Goal: Task Accomplishment & Management: Manage account settings

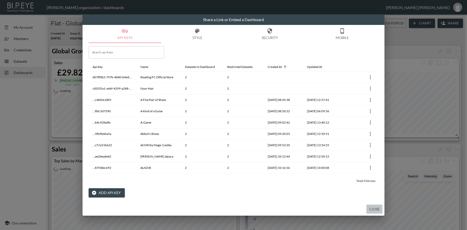
click at [378, 209] on button "Close" at bounding box center [374, 209] width 16 height 9
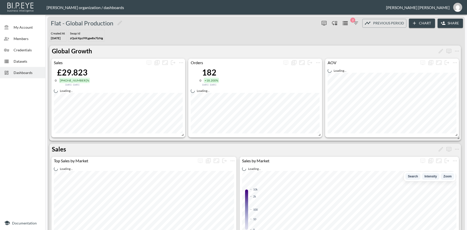
click at [19, 74] on span "Dashboards" at bounding box center [28, 72] width 28 height 5
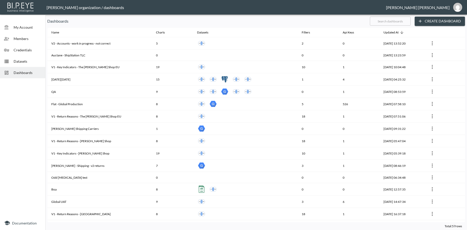
click at [384, 23] on input "text" at bounding box center [390, 21] width 41 height 13
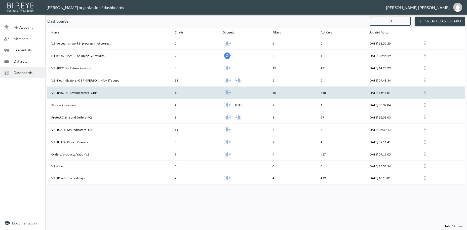
type input "v2"
click at [150, 94] on th "V2 - (PROD) - Key Indicators - GBP" at bounding box center [108, 93] width 123 height 12
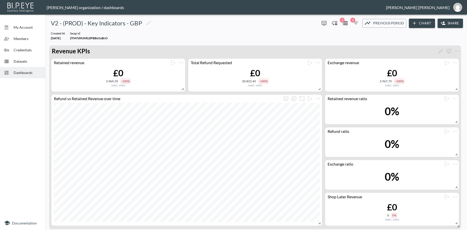
click at [450, 24] on button "Share" at bounding box center [449, 23] width 25 height 9
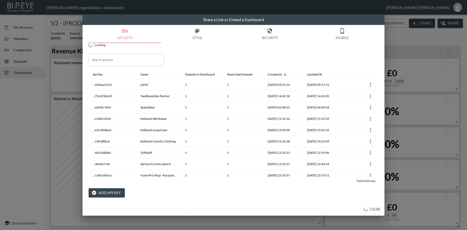
click at [109, 192] on button "Add API Key" at bounding box center [107, 192] width 36 height 9
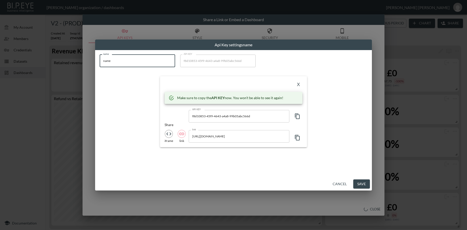
drag, startPoint x: 113, startPoint y: 60, endPoint x: 75, endPoint y: 55, distance: 37.8
click at [100, 55] on input "name" at bounding box center [137, 61] width 75 height 13
paste input "Glaze & [PERSON_NAME]"
type input "Glaze & [PERSON_NAME]"
click at [297, 117] on icon "button" at bounding box center [297, 116] width 6 height 6
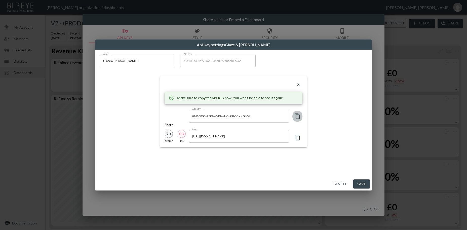
click at [297, 117] on icon "button" at bounding box center [297, 116] width 6 height 6
click at [299, 84] on button "X" at bounding box center [298, 85] width 8 height 8
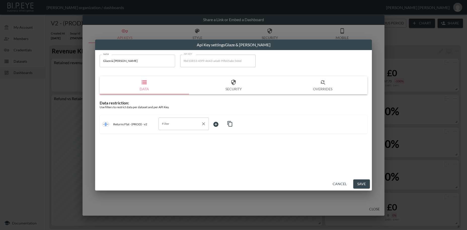
click at [162, 126] on input "Filter" at bounding box center [180, 124] width 38 height 8
click at [164, 137] on span "swap_id" at bounding box center [184, 136] width 42 height 5
type input "swap_id"
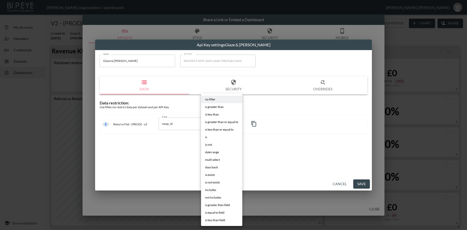
click at [215, 124] on body "BI.P.EYE, Interactive Analytics Dashboards - app [PERSON_NAME] organization / d…" at bounding box center [233, 115] width 467 height 230
click at [208, 138] on li "is" at bounding box center [221, 137] width 41 height 8
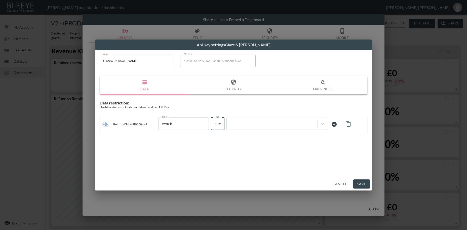
type input "is"
click at [247, 123] on div at bounding box center [272, 123] width 86 height 5
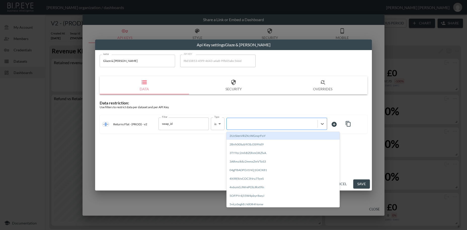
paste input "UvoOWhrOnTFKWQohCtpB"
type input "UvoOWhrOnTFKWQohCtpB"
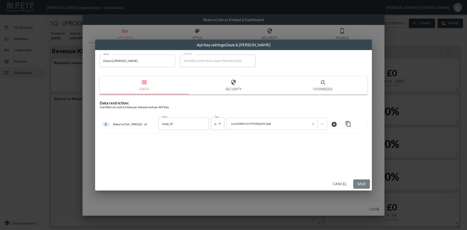
click at [359, 184] on button "Save" at bounding box center [361, 183] width 17 height 9
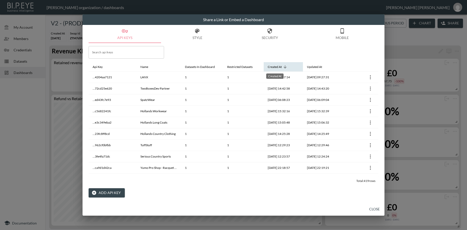
click at [277, 68] on div "Created At" at bounding box center [275, 67] width 14 height 6
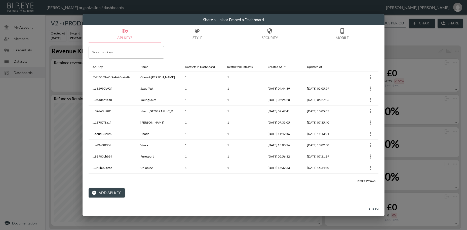
click at [373, 209] on button "Close" at bounding box center [374, 209] width 16 height 9
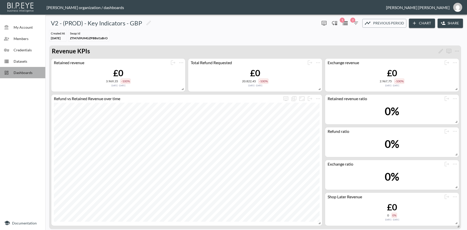
click at [32, 75] on span "Dashboards" at bounding box center [28, 72] width 28 height 5
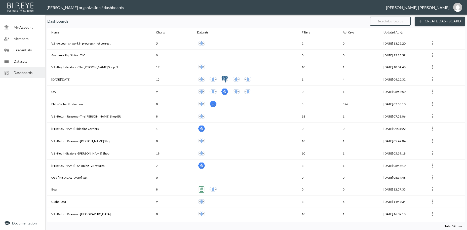
click at [386, 20] on input "text" at bounding box center [390, 21] width 41 height 13
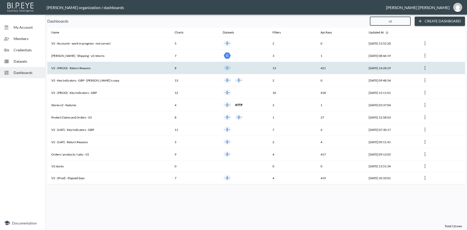
type input "v2"
click at [82, 65] on th "V2 - (PROD) - Return Reasons" at bounding box center [108, 68] width 123 height 12
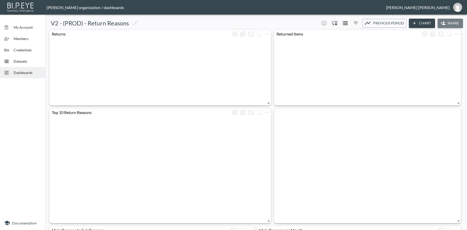
click at [451, 24] on button "Share" at bounding box center [449, 23] width 25 height 9
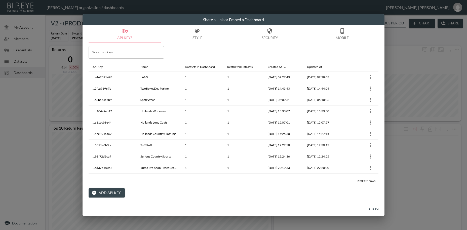
click at [101, 194] on button "Add API Key" at bounding box center [107, 192] width 36 height 9
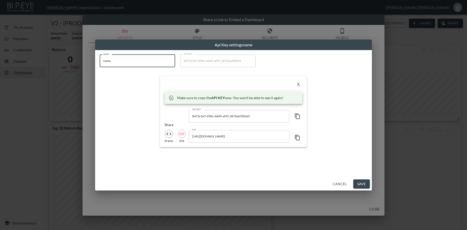
drag, startPoint x: 119, startPoint y: 62, endPoint x: 83, endPoint y: 55, distance: 37.6
click at [100, 55] on input "name" at bounding box center [137, 61] width 75 height 13
paste input "Glaze & [PERSON_NAME]"
type input "Glaze & [PERSON_NAME]"
click at [298, 116] on icon "button" at bounding box center [297, 116] width 6 height 6
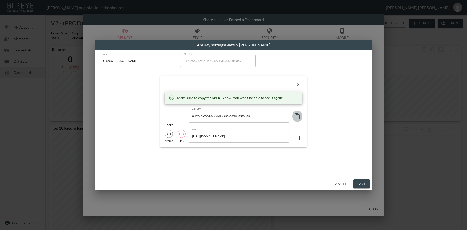
click at [298, 116] on icon "button" at bounding box center [297, 116] width 6 height 6
click at [298, 86] on button "X" at bounding box center [298, 85] width 8 height 8
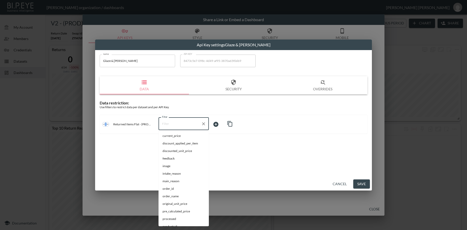
click at [174, 125] on input "Filter" at bounding box center [180, 124] width 38 height 8
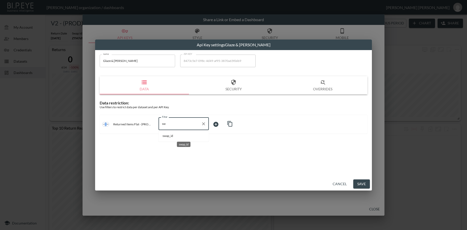
click at [164, 137] on span "swap_id" at bounding box center [184, 136] width 42 height 5
type input "swap_id"
click at [214, 124] on body "BI.P.EYE, Interactive Analytics Dashboards - app [PERSON_NAME] organization / d…" at bounding box center [233, 115] width 467 height 230
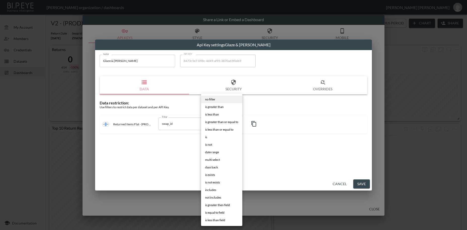
click at [210, 137] on li "is" at bounding box center [221, 137] width 41 height 8
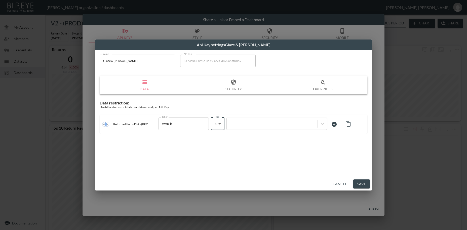
type input "is"
click at [258, 125] on div at bounding box center [272, 123] width 86 height 5
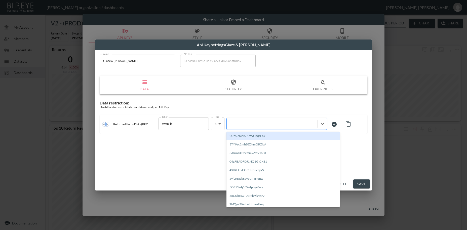
paste input "UvoOWhrOnTFKWQohCtpB"
type input "UvoOWhrOnTFKWQohCtpB"
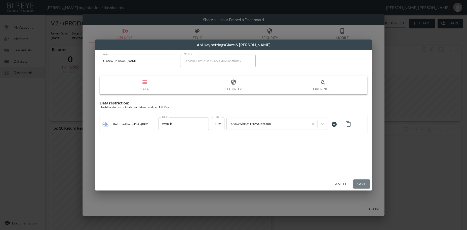
click at [359, 183] on button "Save" at bounding box center [361, 183] width 17 height 9
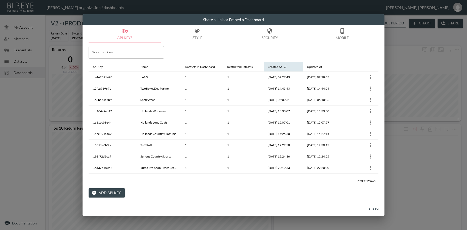
click at [287, 65] on icon at bounding box center [285, 67] width 5 height 5
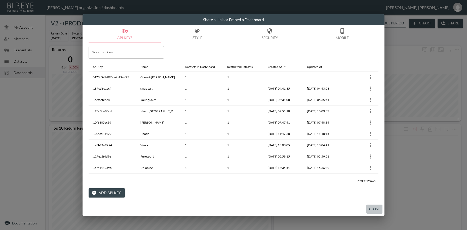
click at [377, 211] on button "Close" at bounding box center [374, 209] width 16 height 9
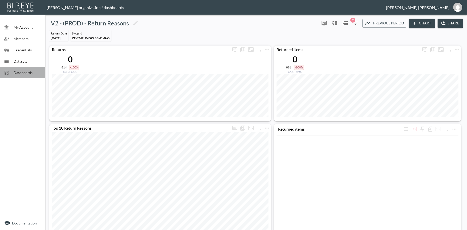
click at [20, 75] on div "Dashboards" at bounding box center [22, 72] width 45 height 11
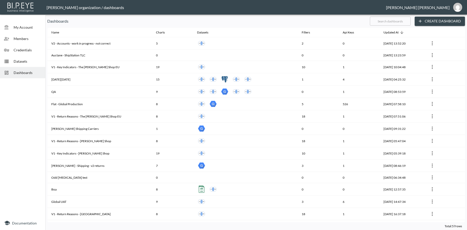
click at [375, 20] on input "text" at bounding box center [390, 21] width 41 height 13
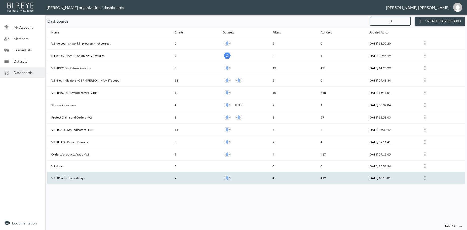
type input "v2"
click at [80, 179] on th "V2 - (Prod) - Elapsed days" at bounding box center [108, 178] width 123 height 12
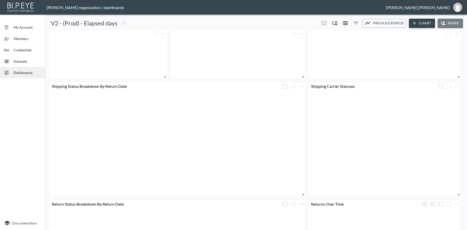
click at [448, 23] on button "Share" at bounding box center [449, 23] width 25 height 9
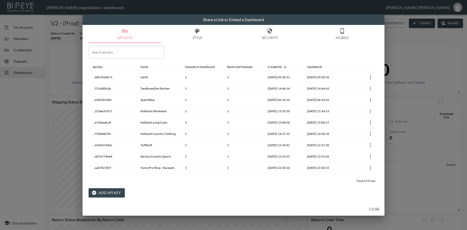
click at [116, 194] on button "Add API Key" at bounding box center [107, 192] width 36 height 9
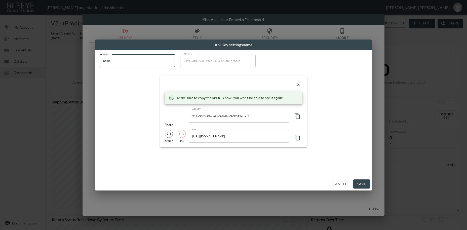
drag, startPoint x: 105, startPoint y: 63, endPoint x: 98, endPoint y: 62, distance: 7.9
click at [100, 62] on input "name" at bounding box center [137, 61] width 75 height 13
paste input "Glaze & [PERSON_NAME]"
type input "Glaze & [PERSON_NAME]"
click at [297, 116] on icon "button" at bounding box center [297, 116] width 6 height 6
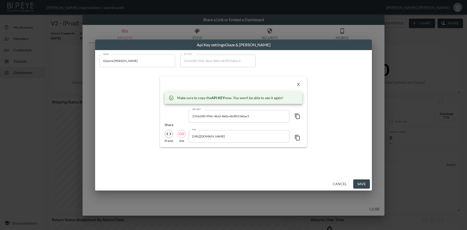
click at [297, 116] on icon "button" at bounding box center [297, 116] width 6 height 6
click at [299, 85] on button "X" at bounding box center [298, 85] width 8 height 8
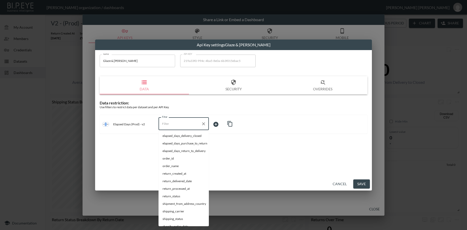
click at [172, 126] on input "Filter" at bounding box center [180, 124] width 38 height 8
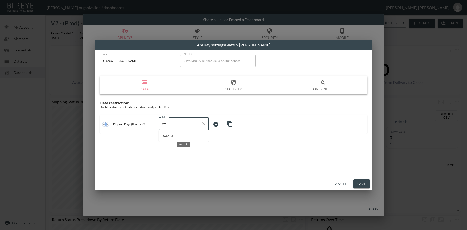
click at [172, 137] on span "swap_id" at bounding box center [184, 136] width 42 height 5
type input "swap_id"
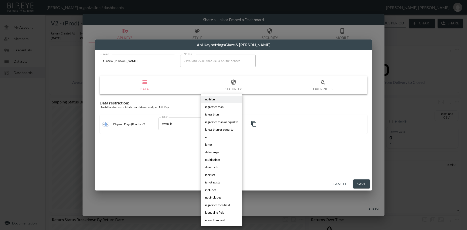
click at [218, 122] on body "BI.P.EYE, Interactive Analytics Dashboards - app [PERSON_NAME] organization / d…" at bounding box center [233, 115] width 467 height 230
click at [206, 137] on span "is" at bounding box center [206, 137] width 2 height 5
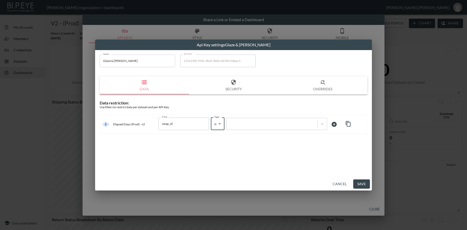
type input "is"
click at [246, 124] on div at bounding box center [272, 123] width 86 height 5
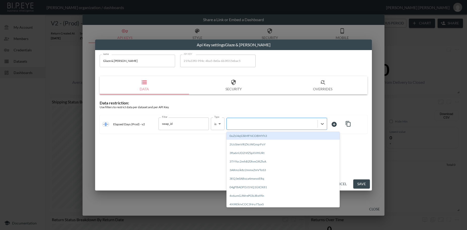
paste input "UvoOWhrOnTFKWQohCtpB"
type input "UvoOWhrOnTFKWQohCtpB"
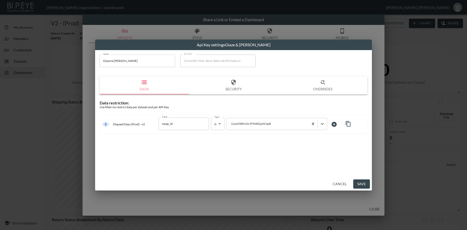
click at [363, 182] on button "Save" at bounding box center [361, 183] width 17 height 9
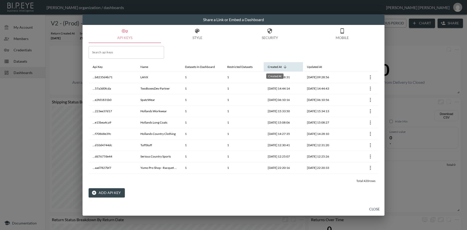
click at [281, 67] on div "Created At" at bounding box center [275, 67] width 14 height 6
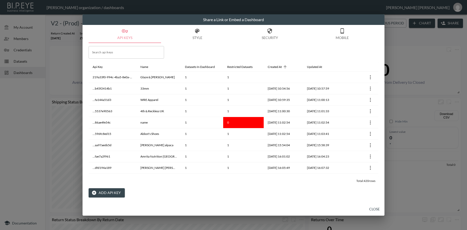
click at [375, 209] on button "Close" at bounding box center [374, 209] width 16 height 9
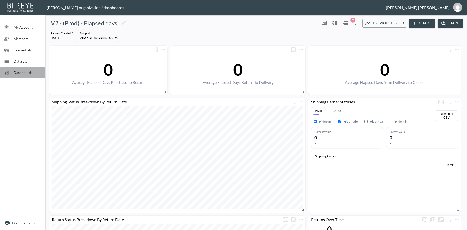
click at [26, 74] on span "Dashboards" at bounding box center [28, 72] width 28 height 5
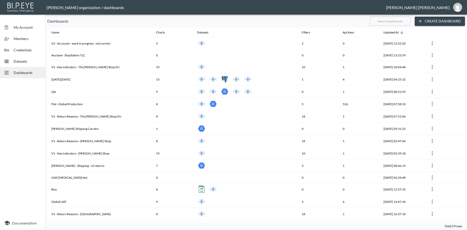
click at [379, 19] on input "text" at bounding box center [390, 21] width 41 height 13
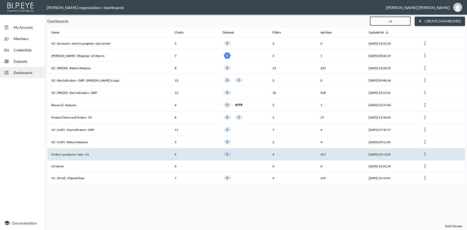
type input "v2"
click at [75, 154] on th "Orders / products / ratio - V2" at bounding box center [108, 154] width 123 height 12
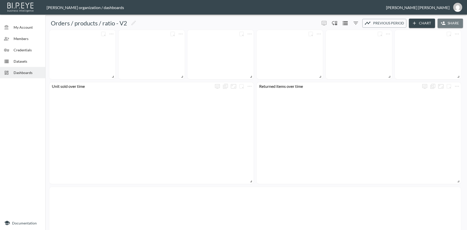
click at [450, 24] on button "Share" at bounding box center [449, 23] width 25 height 9
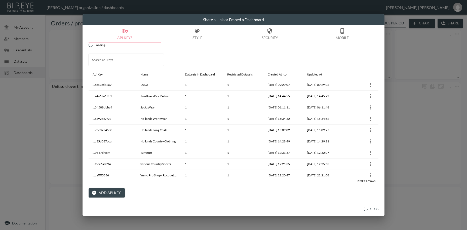
click at [103, 194] on button "Add API Key" at bounding box center [107, 192] width 36 height 9
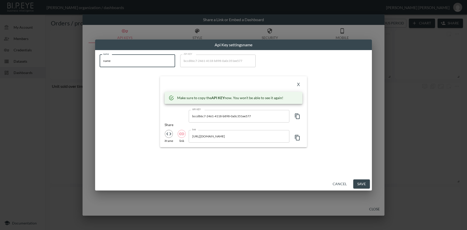
drag, startPoint x: 131, startPoint y: 62, endPoint x: 69, endPoint y: 54, distance: 61.7
click at [100, 55] on input "name" at bounding box center [137, 61] width 75 height 13
paste input "Glaze & [PERSON_NAME]"
type input "Glaze & [PERSON_NAME]"
click at [298, 118] on icon "button" at bounding box center [297, 116] width 5 height 6
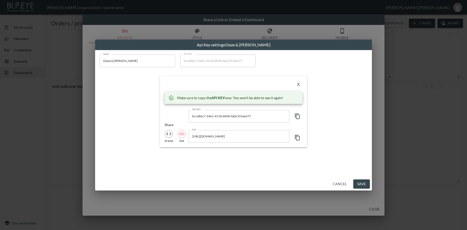
click at [298, 118] on icon "button" at bounding box center [297, 116] width 5 height 6
click at [298, 84] on button "X" at bounding box center [298, 85] width 8 height 8
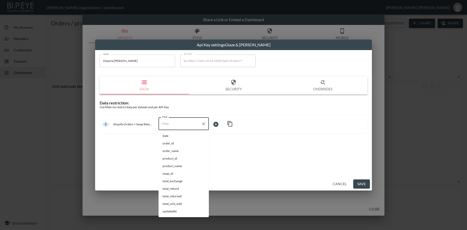
click at [170, 124] on input "Filter" at bounding box center [180, 124] width 38 height 8
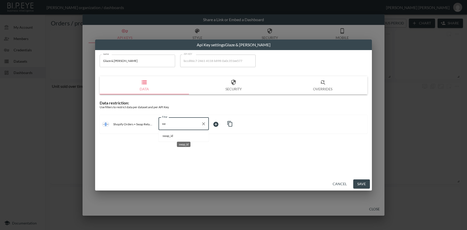
click at [167, 135] on span "swap_id" at bounding box center [184, 136] width 42 height 5
type input "swap_id"
click at [221, 125] on body "BI.P.EYE, Interactive Analytics Dashboards - app [PERSON_NAME] organization / d…" at bounding box center [233, 115] width 467 height 230
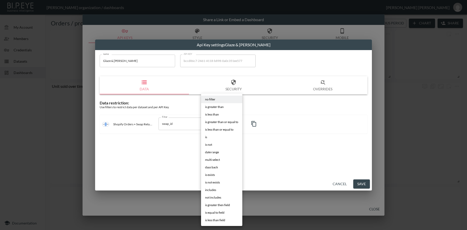
click at [210, 137] on li "is" at bounding box center [221, 137] width 41 height 8
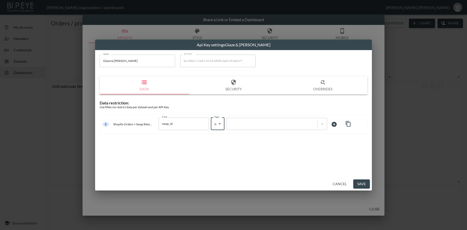
type input "is"
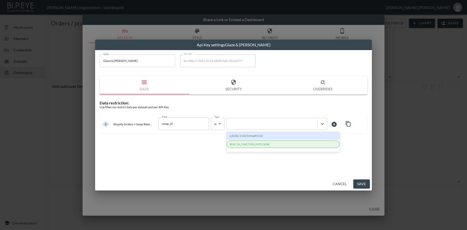
click at [247, 125] on div at bounding box center [272, 123] width 86 height 5
paste input "UvoOWhrOnTFKWQohCtpB"
type input "UvoOWhrOnTFKWQohCtpB"
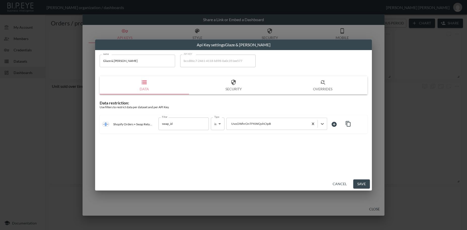
click at [361, 186] on button "Save" at bounding box center [361, 183] width 17 height 9
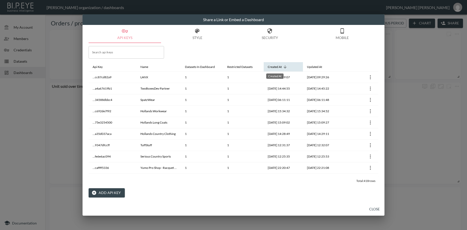
click at [282, 68] on div "Created At" at bounding box center [275, 67] width 14 height 6
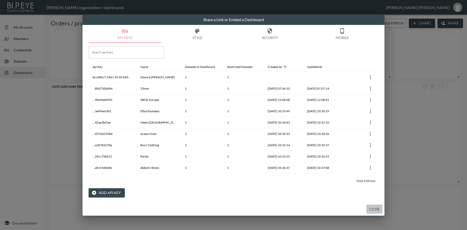
click at [376, 209] on button "Close" at bounding box center [374, 209] width 16 height 9
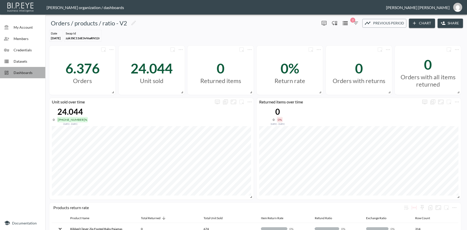
click at [15, 72] on span "Dashboards" at bounding box center [28, 72] width 28 height 5
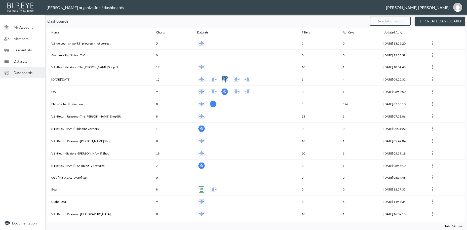
click at [383, 22] on input "text" at bounding box center [390, 21] width 41 height 13
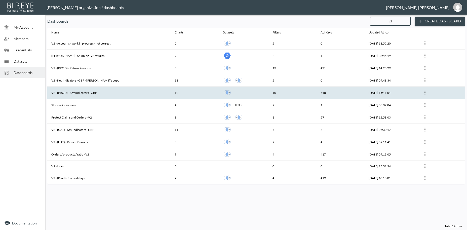
type input "v2"
click at [80, 94] on th "V2 - (PROD) - Key Indicators - GBP" at bounding box center [108, 93] width 123 height 12
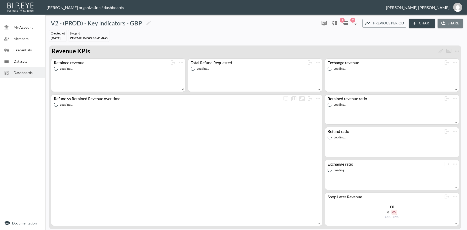
click at [452, 25] on button "Share" at bounding box center [449, 23] width 25 height 9
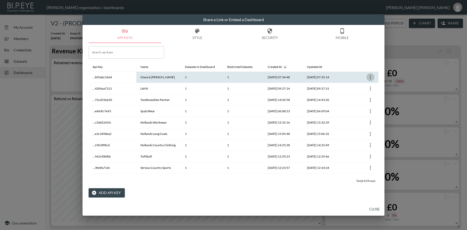
click at [370, 77] on icon "more" at bounding box center [370, 77] width 1 height 4
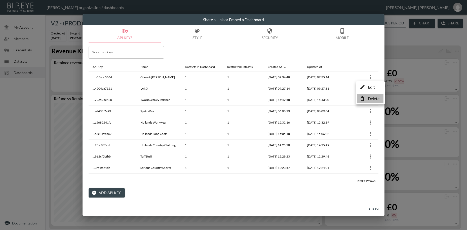
click at [372, 99] on p "Delete" at bounding box center [374, 99] width 12 height 6
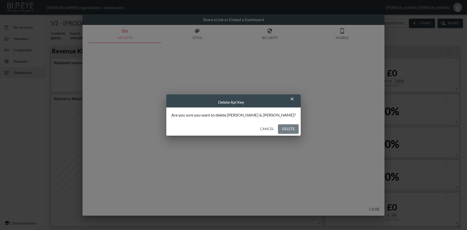
click at [278, 129] on button "Delete" at bounding box center [288, 128] width 21 height 9
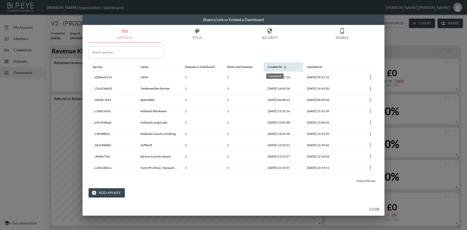
click at [278, 68] on div "Created At" at bounding box center [275, 67] width 14 height 6
click at [279, 68] on div "Created At" at bounding box center [275, 67] width 14 height 6
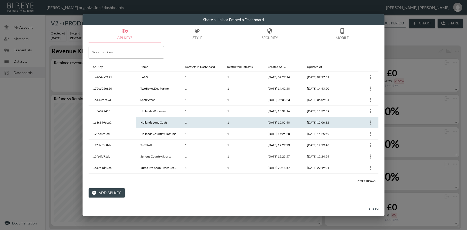
click at [378, 210] on button "Close" at bounding box center [374, 209] width 16 height 9
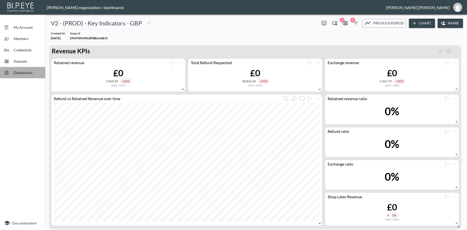
click at [19, 73] on span "Dashboards" at bounding box center [28, 72] width 28 height 5
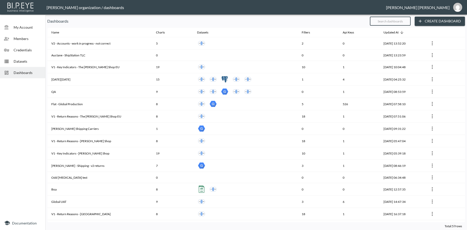
click at [376, 21] on input "text" at bounding box center [390, 21] width 41 height 13
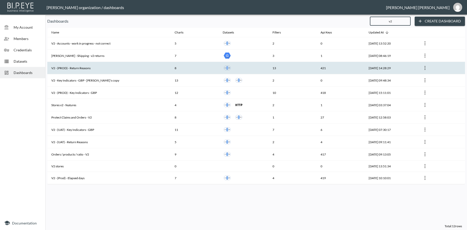
type input "v2"
click at [73, 68] on th "V2 - (PROD) - Return Reasons" at bounding box center [108, 68] width 123 height 12
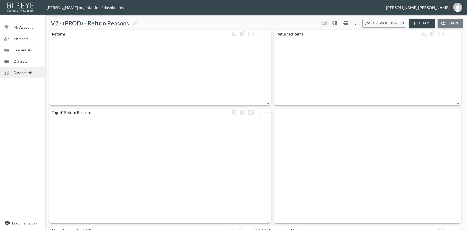
click at [453, 23] on button "Share" at bounding box center [449, 23] width 25 height 9
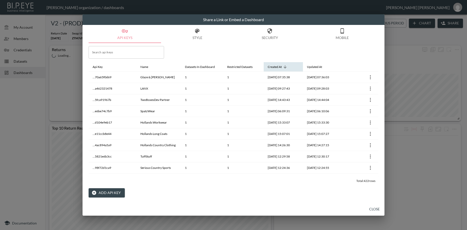
click at [286, 65] on icon at bounding box center [285, 67] width 5 height 5
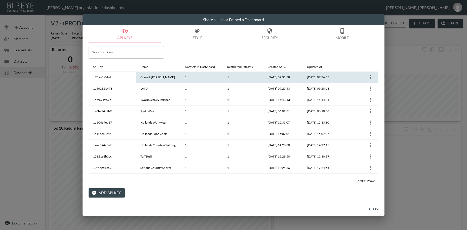
click at [372, 76] on icon "more" at bounding box center [370, 77] width 6 height 6
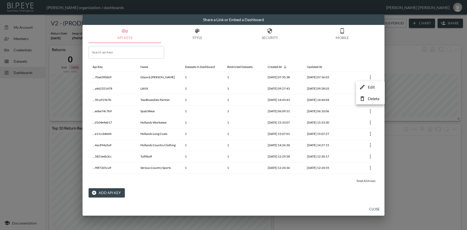
click at [372, 101] on p "Delete" at bounding box center [374, 99] width 12 height 6
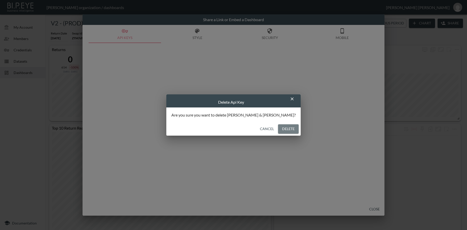
click at [278, 129] on button "Delete" at bounding box center [288, 128] width 21 height 9
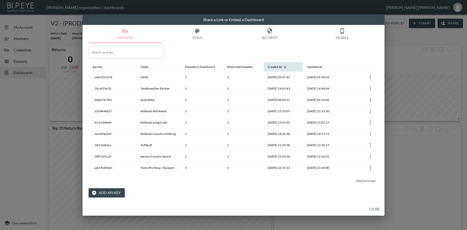
click at [285, 69] on icon at bounding box center [285, 67] width 5 height 5
click at [373, 208] on button "Close" at bounding box center [374, 209] width 16 height 9
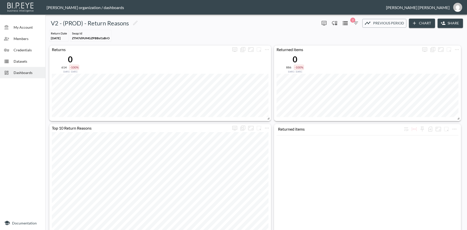
click at [25, 71] on span "Dashboards" at bounding box center [28, 72] width 28 height 5
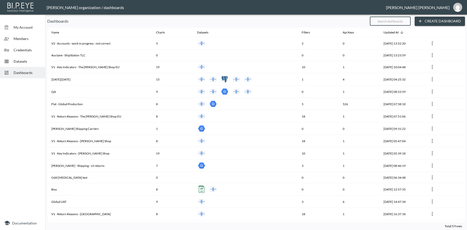
click at [392, 20] on input "text" at bounding box center [390, 21] width 41 height 13
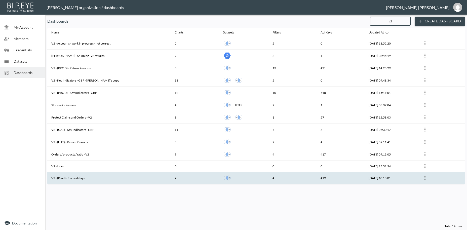
type input "v2"
click at [64, 180] on th "V2 - (Prod) - Elapsed days" at bounding box center [108, 178] width 123 height 12
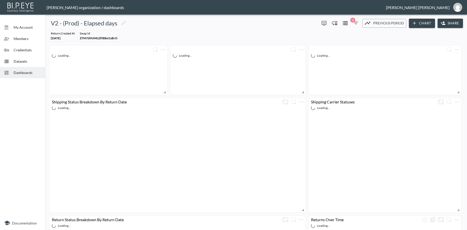
click at [450, 24] on button "Share" at bounding box center [449, 23] width 25 height 9
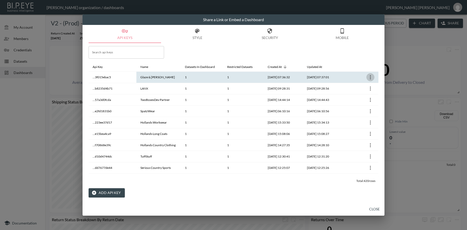
click at [369, 77] on icon "more" at bounding box center [370, 77] width 6 height 6
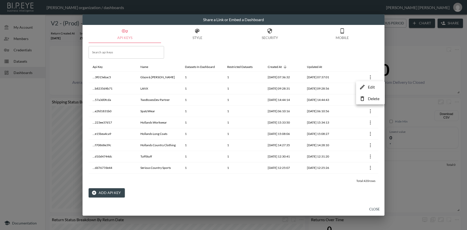
click at [370, 99] on p "Delete" at bounding box center [374, 99] width 12 height 6
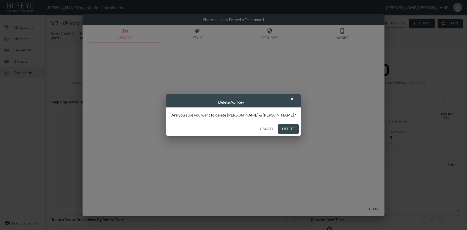
click at [278, 128] on button "Delete" at bounding box center [288, 128] width 21 height 9
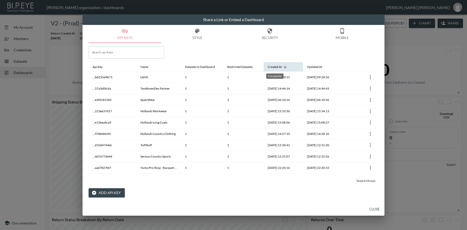
click at [281, 67] on div "Created At" at bounding box center [275, 67] width 14 height 6
click at [372, 210] on button "Close" at bounding box center [374, 209] width 16 height 9
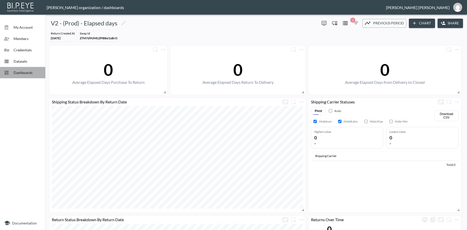
click at [30, 72] on span "Dashboards" at bounding box center [28, 72] width 28 height 5
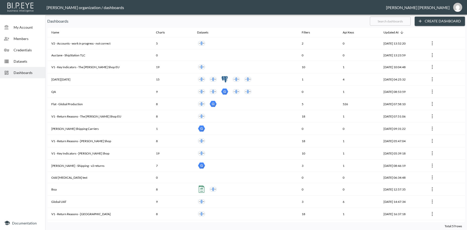
click at [381, 20] on input "text" at bounding box center [390, 21] width 41 height 13
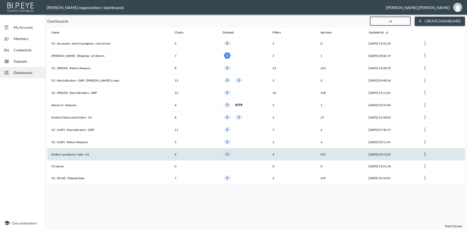
type input "v2"
click at [94, 151] on th "Orders / products / ratio - V2" at bounding box center [108, 154] width 123 height 12
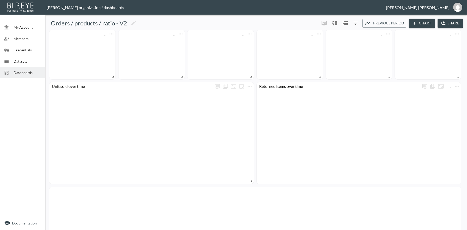
click at [458, 23] on button "Share" at bounding box center [449, 23] width 25 height 9
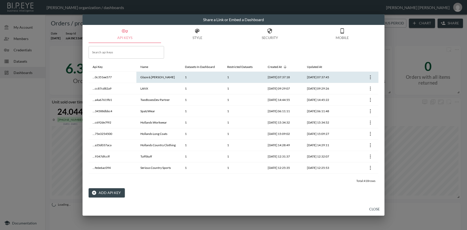
click at [370, 77] on icon "more" at bounding box center [370, 77] width 1 height 4
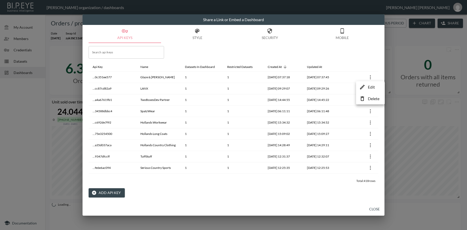
click at [373, 99] on p "Delete" at bounding box center [374, 99] width 12 height 6
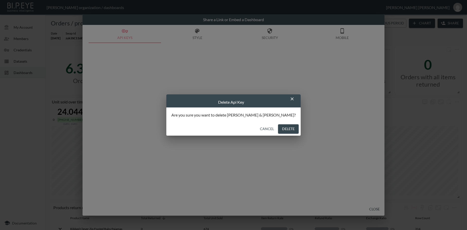
click at [278, 129] on button "Delete" at bounding box center [288, 128] width 21 height 9
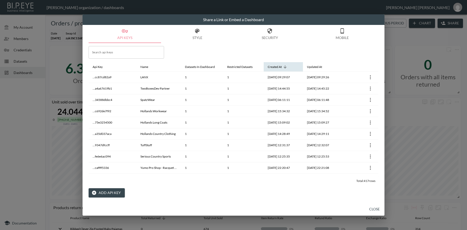
click at [287, 66] on icon at bounding box center [285, 67] width 5 height 5
click at [374, 209] on button "Close" at bounding box center [374, 209] width 16 height 9
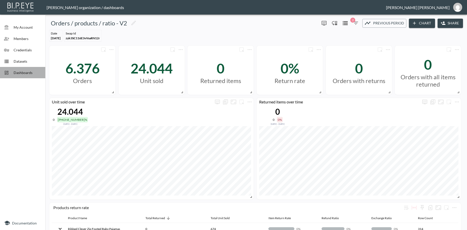
click at [23, 74] on span "Dashboards" at bounding box center [28, 72] width 28 height 5
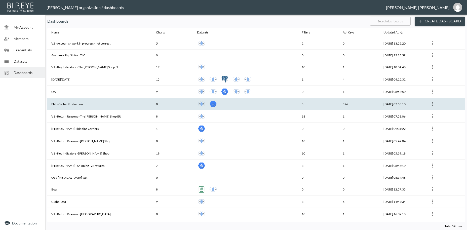
click at [76, 104] on th "Flat - Global Production" at bounding box center [99, 104] width 105 height 12
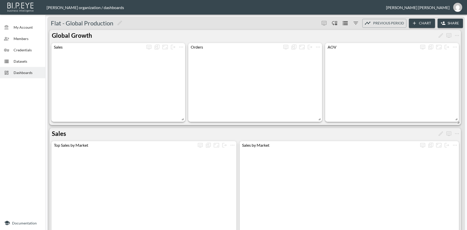
click at [449, 21] on button "Share" at bounding box center [449, 23] width 25 height 9
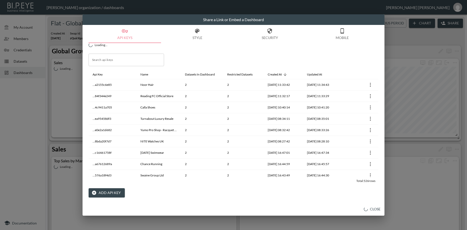
click at [108, 191] on button "Add API Key" at bounding box center [107, 192] width 36 height 9
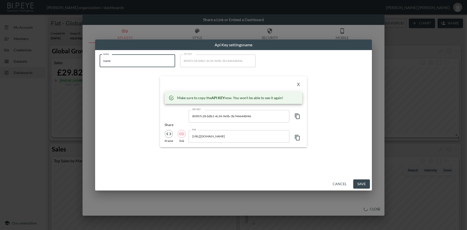
drag, startPoint x: 132, startPoint y: 62, endPoint x: 60, endPoint y: 56, distance: 71.4
click at [100, 56] on input "name" at bounding box center [137, 61] width 75 height 13
paste input "Glaze & [PERSON_NAME]"
type input "Glaze & [PERSON_NAME]"
click at [298, 117] on icon "button" at bounding box center [297, 116] width 6 height 6
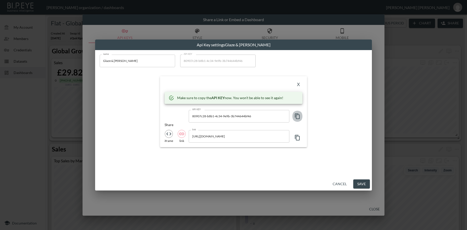
click at [298, 117] on icon "button" at bounding box center [297, 116] width 6 height 6
click at [300, 84] on button "X" at bounding box center [298, 85] width 8 height 8
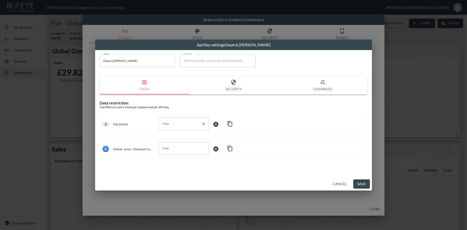
click at [165, 123] on input "Filter" at bounding box center [180, 124] width 38 height 8
click at [168, 135] on span "swapId" at bounding box center [184, 136] width 42 height 5
type input "swapId"
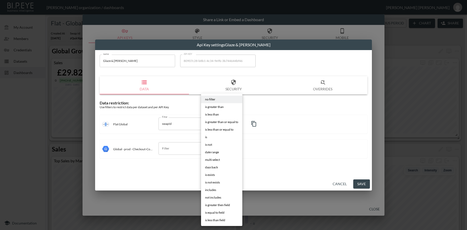
click at [214, 126] on body "BI.P.EYE, Interactive Analytics Dashboards - app [PERSON_NAME] organization / d…" at bounding box center [233, 115] width 467 height 230
click at [209, 139] on li "is" at bounding box center [221, 137] width 41 height 8
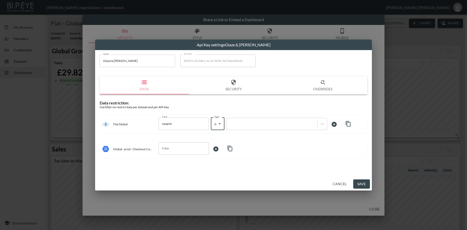
type input "is"
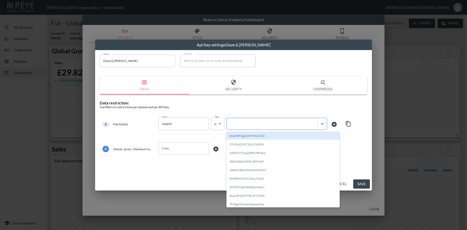
click at [246, 123] on div at bounding box center [272, 123] width 86 height 5
paste input "UvoOWhrOnTFKWQohCtpB"
type input "UvoOWhrOnTFKWQohCtpB"
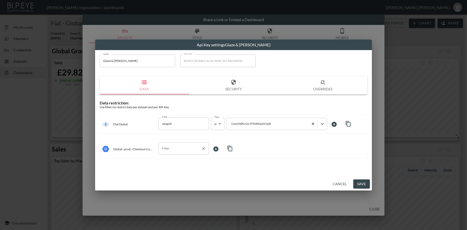
click at [177, 146] on input "Filter" at bounding box center [180, 148] width 38 height 8
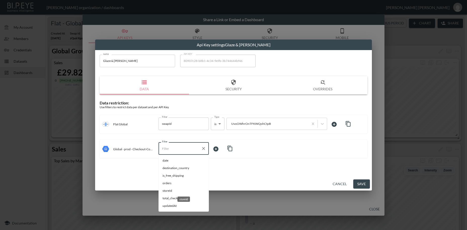
click at [169, 190] on span "storeId" at bounding box center [184, 190] width 42 height 5
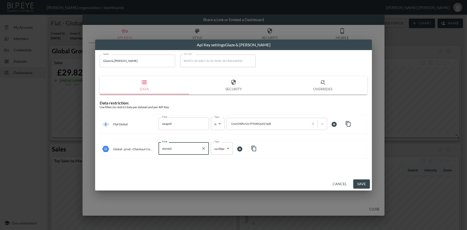
type input "storeId"
click at [220, 147] on body "BI.P.EYE, Interactive Analytics Dashboards - app [PERSON_NAME] organization / d…" at bounding box center [233, 115] width 467 height 230
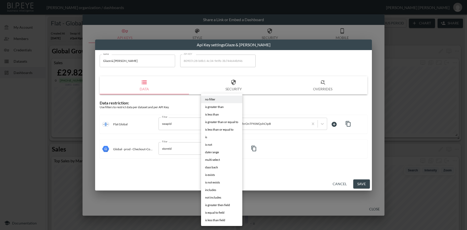
click at [210, 137] on li "is" at bounding box center [221, 137] width 41 height 8
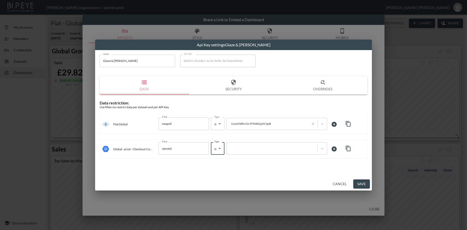
type input "is"
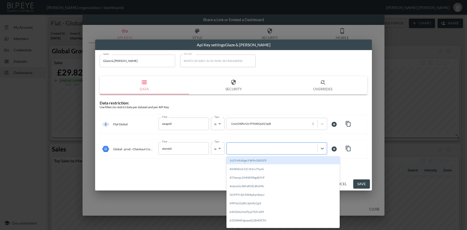
click at [244, 150] on div at bounding box center [272, 148] width 86 height 5
paste input "UvoOWhrOnTFKWQohCtpB"
type input "UvoOWhrOnTFKWQohCtpB"
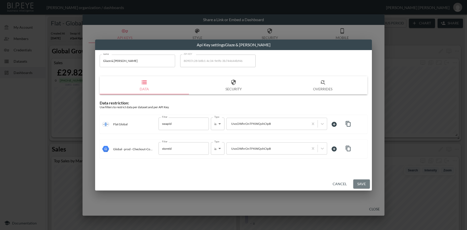
click at [363, 182] on button "Save" at bounding box center [361, 183] width 17 height 9
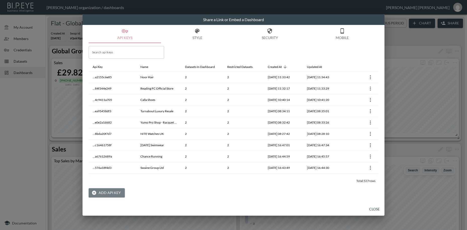
click at [116, 193] on button "Add API Key" at bounding box center [107, 192] width 36 height 9
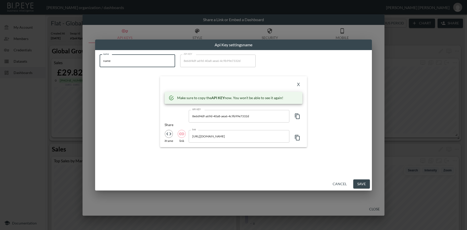
drag, startPoint x: 112, startPoint y: 60, endPoint x: 98, endPoint y: 61, distance: 14.3
click at [100, 61] on input "name" at bounding box center [137, 61] width 75 height 13
paste input "Chefs Edge - Handmade Japanese Kitchen Knives"
type input "Chefs Edge - Handmade Japanese Kitchen Knives"
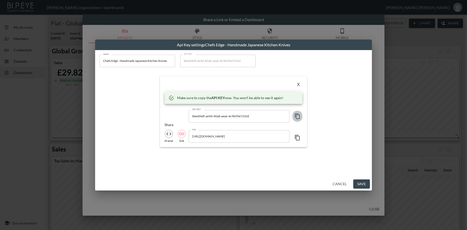
click at [298, 117] on icon "button" at bounding box center [297, 116] width 6 height 6
click at [300, 87] on button "X" at bounding box center [298, 85] width 8 height 8
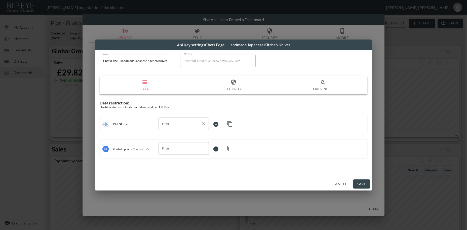
click at [172, 122] on input "Filter" at bounding box center [180, 124] width 38 height 8
click at [170, 135] on span "swapId" at bounding box center [184, 136] width 42 height 5
type input "swapId"
click at [217, 122] on body "BI.P.EYE, Interactive Analytics Dashboards - app [PERSON_NAME] organization / d…" at bounding box center [233, 115] width 467 height 230
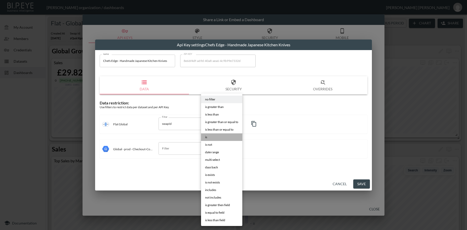
click at [209, 137] on li "is" at bounding box center [221, 137] width 41 height 8
type input "is"
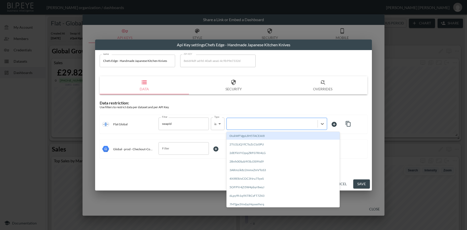
click at [246, 124] on div at bounding box center [272, 123] width 86 height 5
paste input "84cLiMcCm1MoO8edZh6s"
type input "84cLiMcCm1MoO8edZh6s"
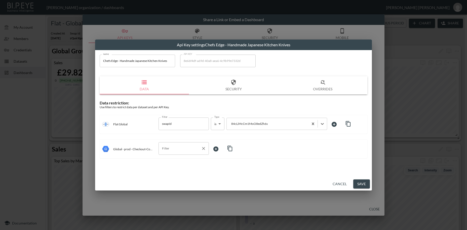
click at [185, 149] on input "Filter" at bounding box center [180, 148] width 38 height 8
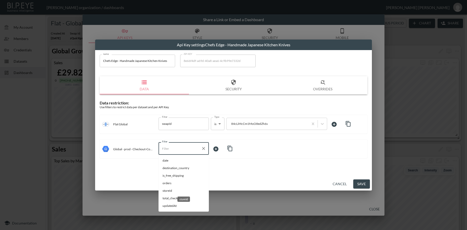
click at [169, 191] on span "storeId" at bounding box center [184, 190] width 42 height 5
type input "storeId"
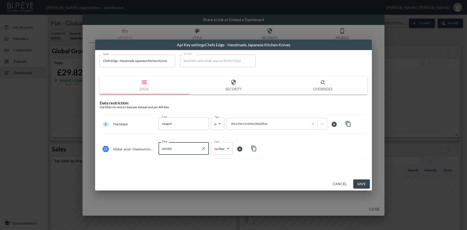
click at [218, 150] on body "BI.P.EYE, Interactive Analytics Dashboards - app [PERSON_NAME] organization / d…" at bounding box center [233, 115] width 467 height 230
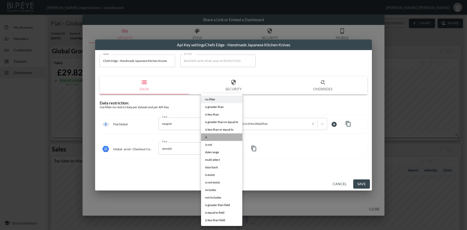
click at [207, 138] on li "is" at bounding box center [221, 137] width 41 height 8
type input "is"
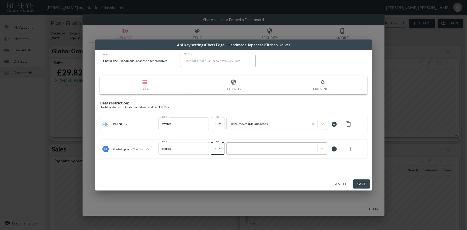
click at [254, 149] on div at bounding box center [272, 148] width 86 height 5
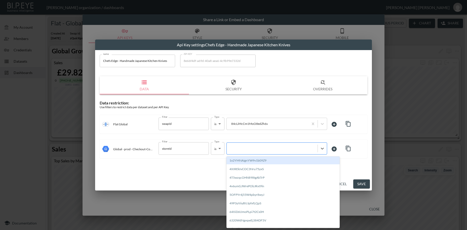
paste input "84cLiMcCm1MoO8edZh6s"
type input "84cLiMcCm1MoO8edZh6s"
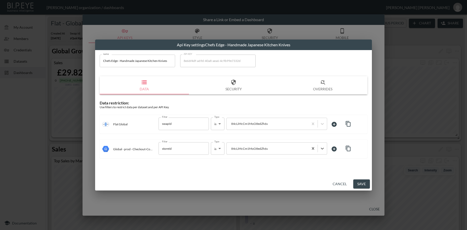
click at [360, 186] on button "Save" at bounding box center [361, 183] width 17 height 9
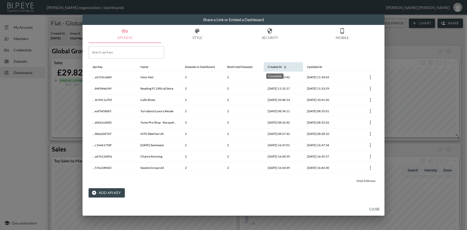
click at [278, 66] on div "Created At" at bounding box center [275, 67] width 14 height 6
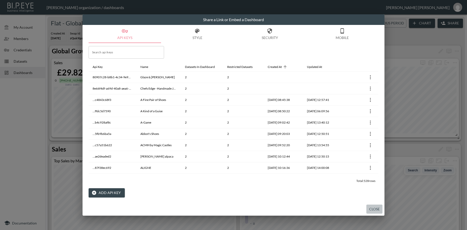
click at [379, 209] on button "Close" at bounding box center [374, 209] width 16 height 9
